Goal: Information Seeking & Learning: Learn about a topic

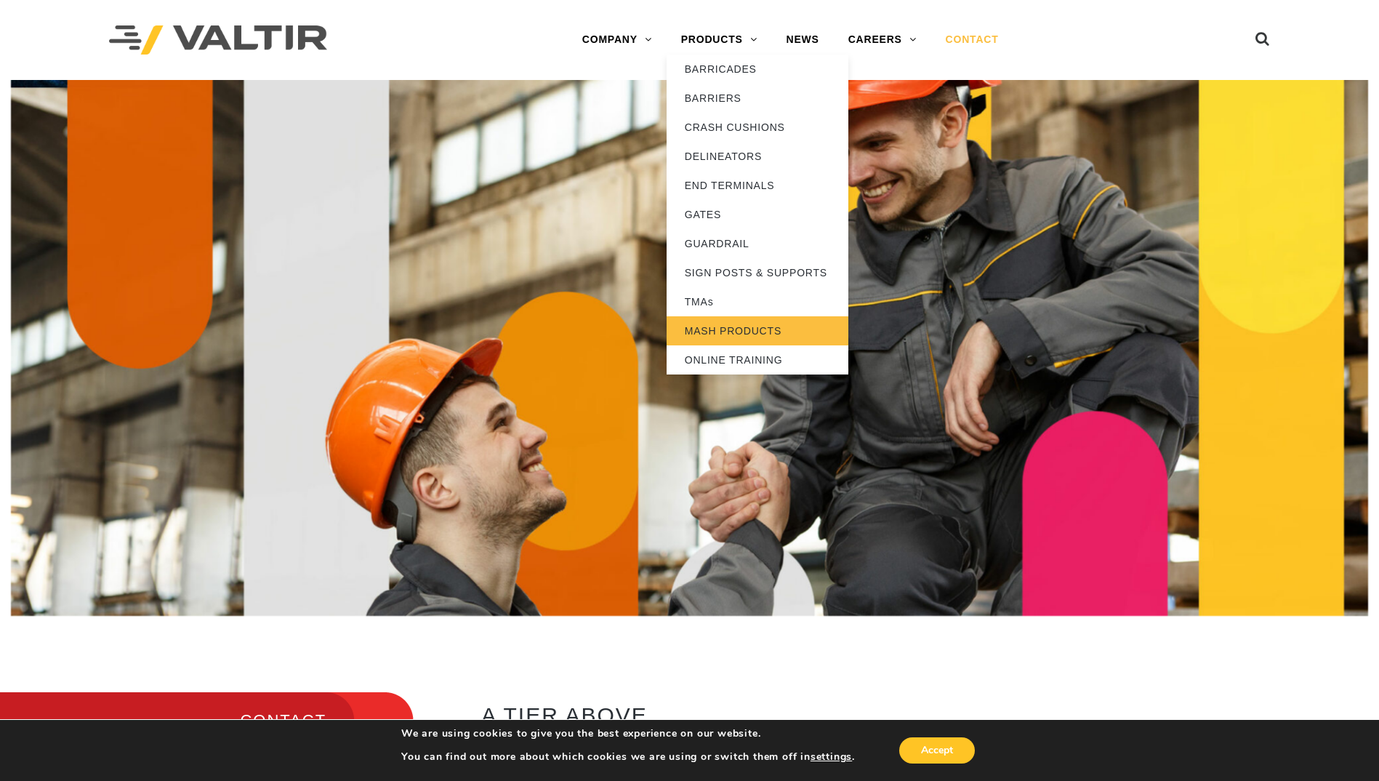
click at [758, 330] on link "MASH PRODUCTS" at bounding box center [758, 330] width 182 height 29
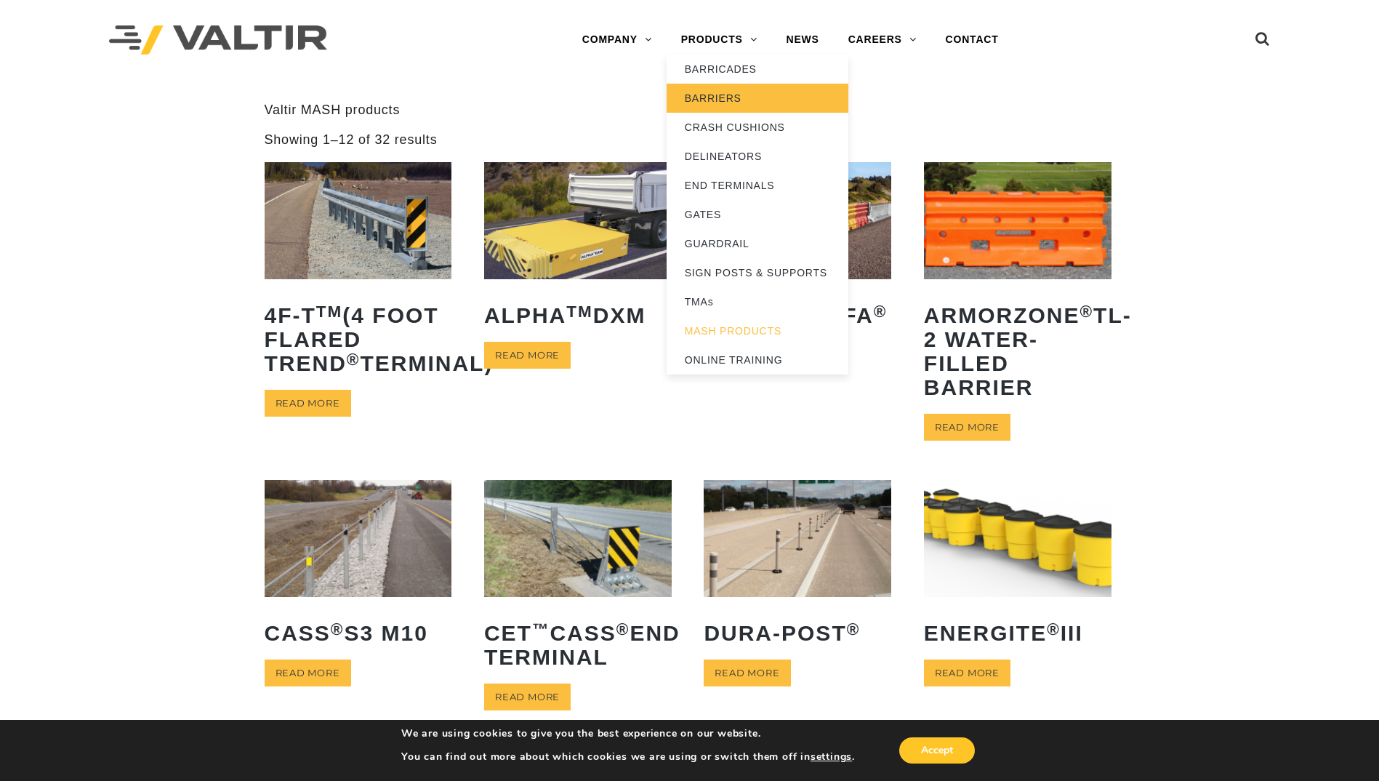
click at [724, 100] on link "BARRIERS" at bounding box center [758, 98] width 182 height 29
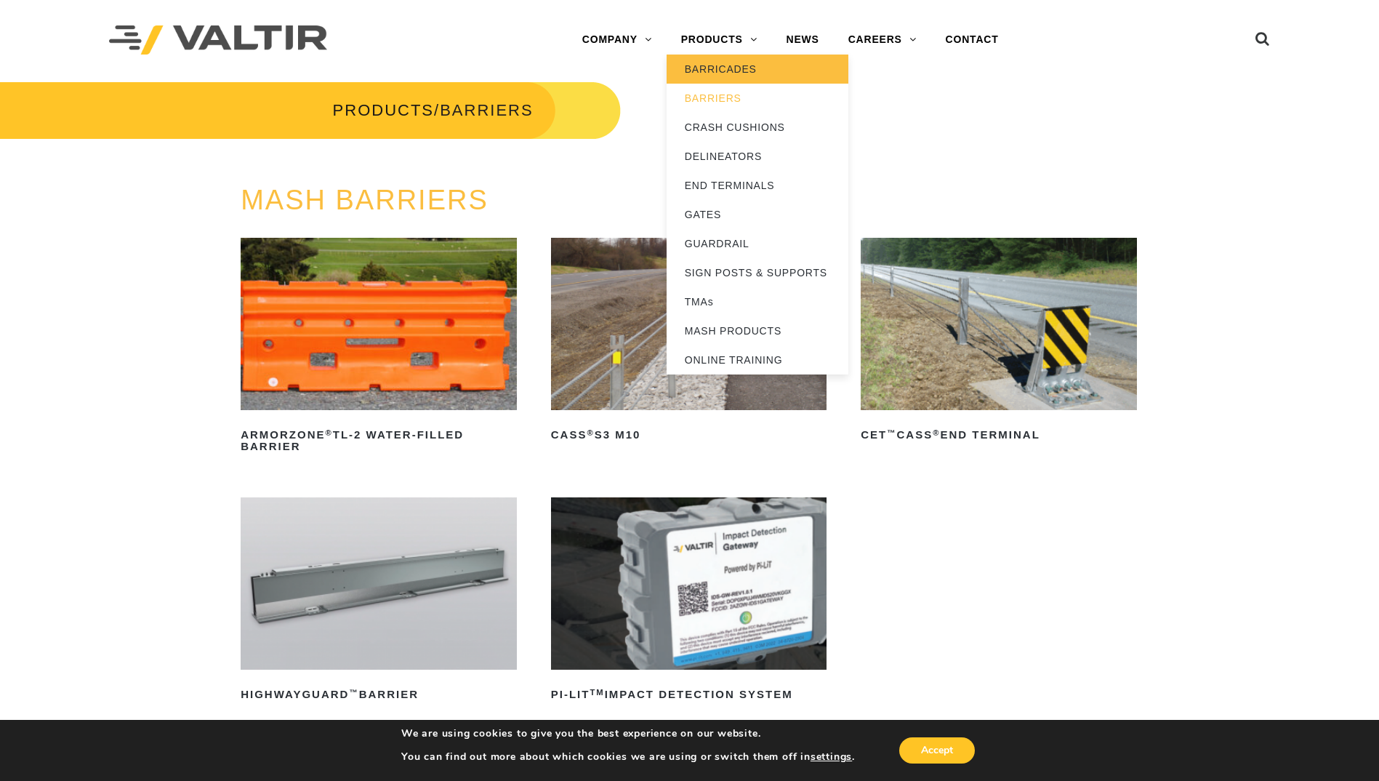
click at [717, 71] on link "BARRICADES" at bounding box center [758, 69] width 182 height 29
click at [733, 70] on link "BARRICADES" at bounding box center [758, 69] width 182 height 29
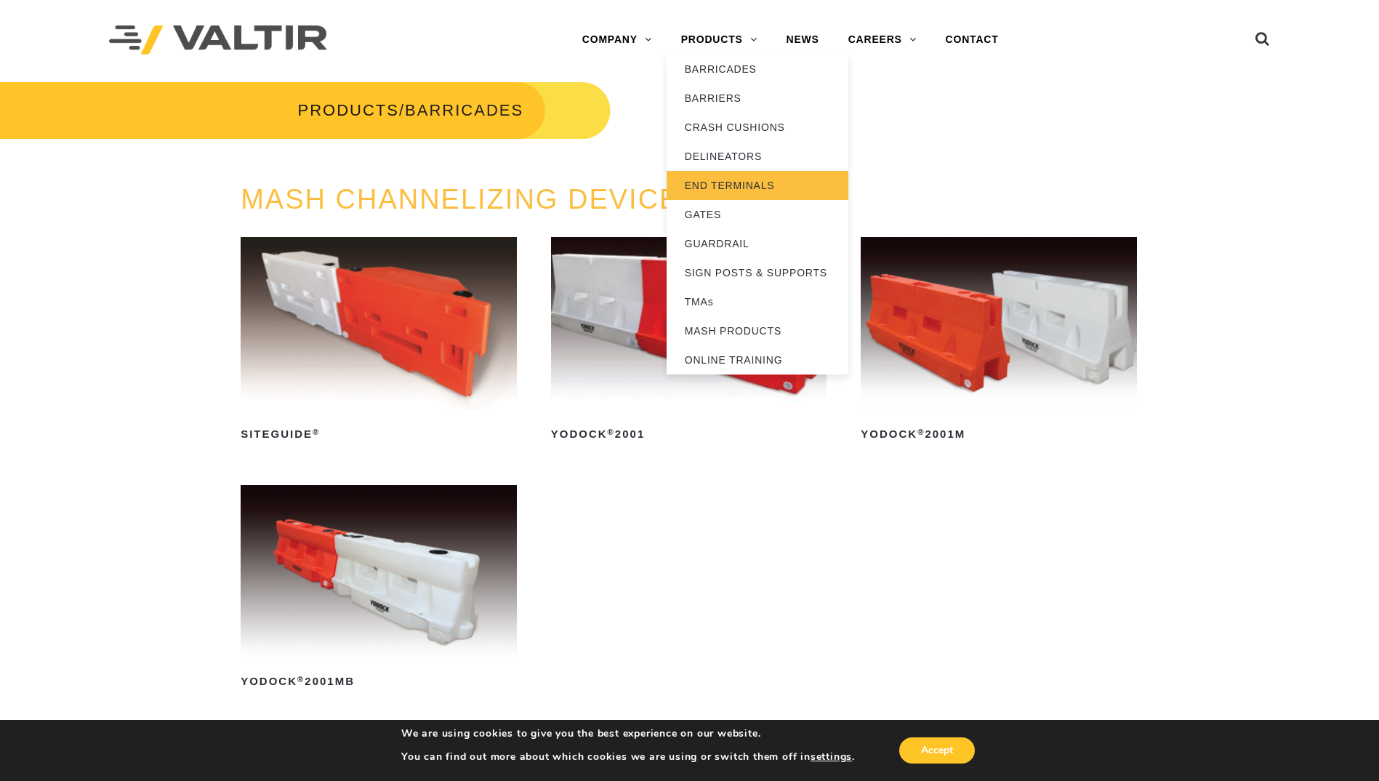
click at [735, 191] on link "END TERMINALS" at bounding box center [758, 185] width 182 height 29
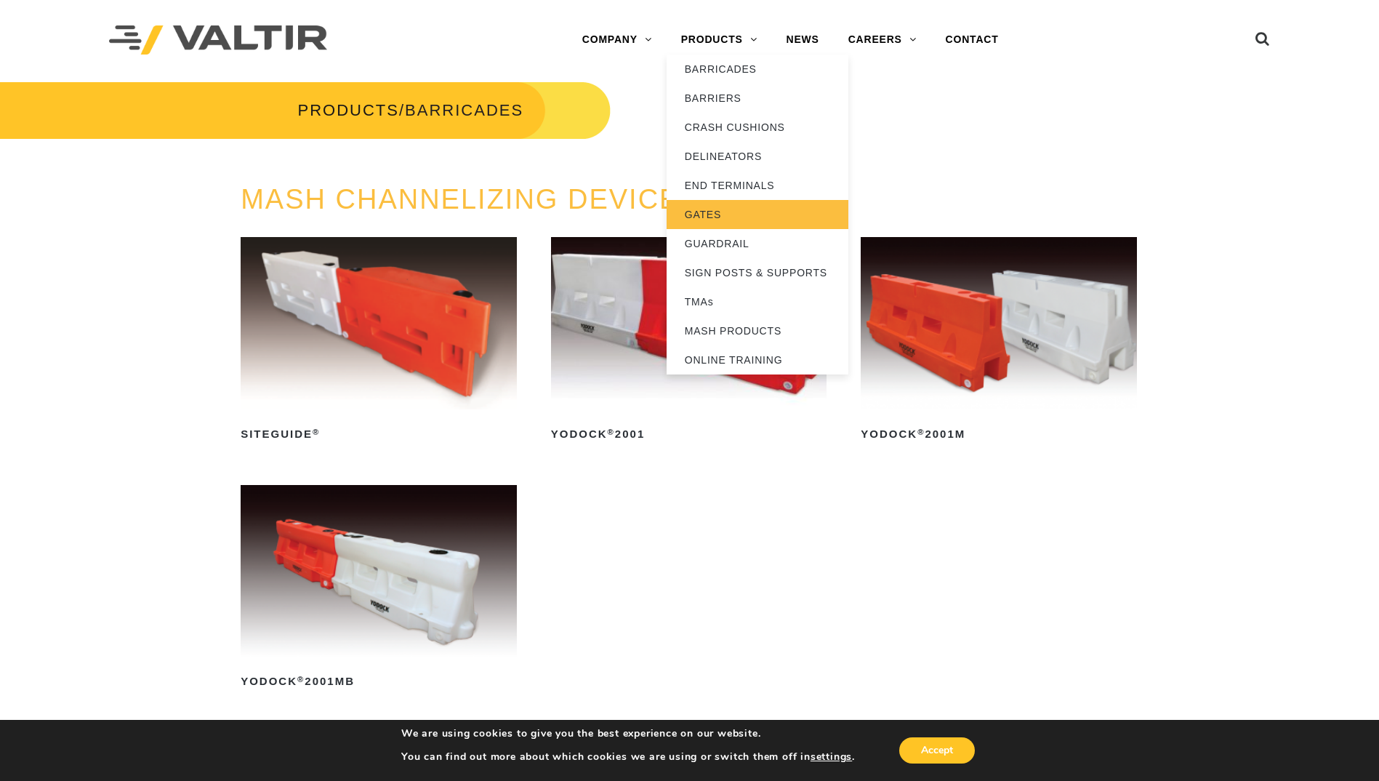
click at [706, 221] on link "GATES" at bounding box center [758, 214] width 182 height 29
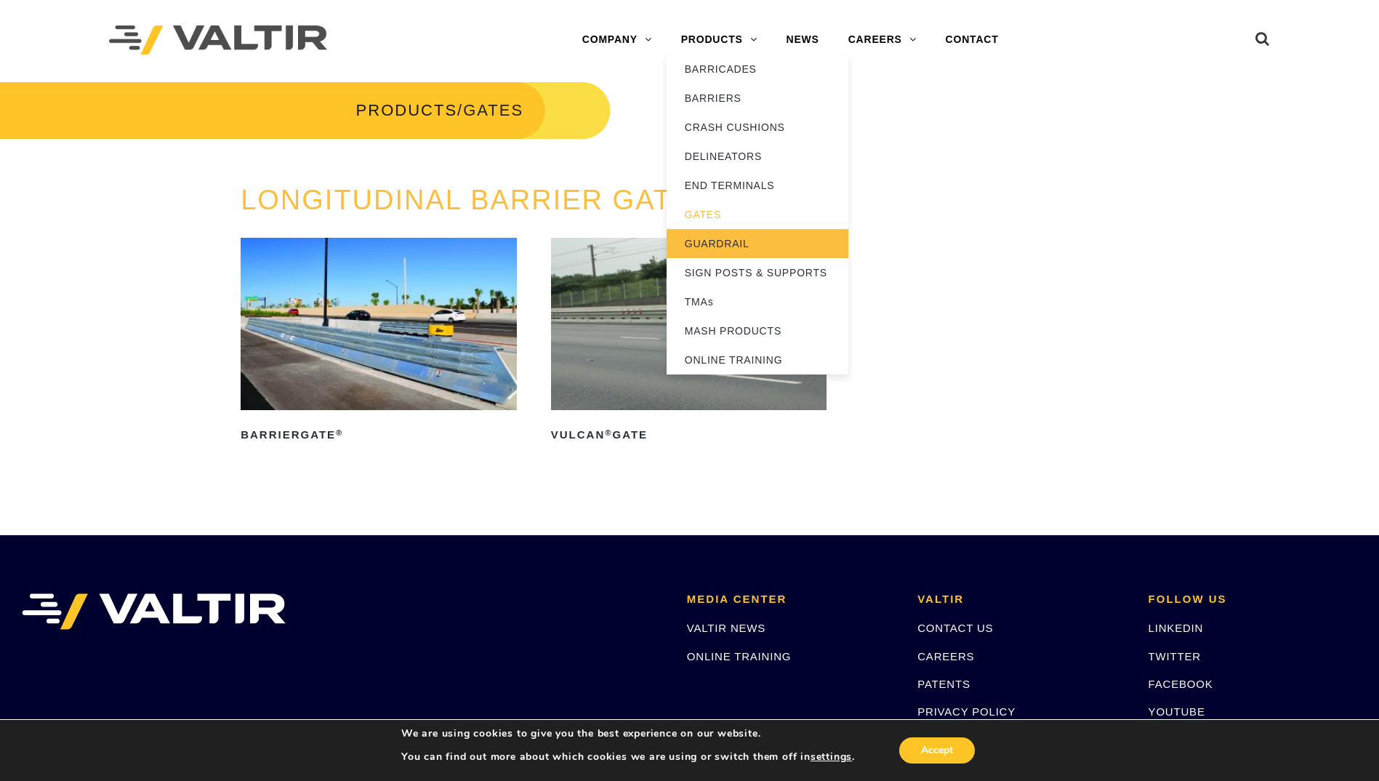
click at [724, 243] on link "GUARDRAIL" at bounding box center [758, 243] width 182 height 29
click at [703, 243] on link "GUARDRAIL" at bounding box center [758, 243] width 182 height 29
